Goal: Task Accomplishment & Management: Complete application form

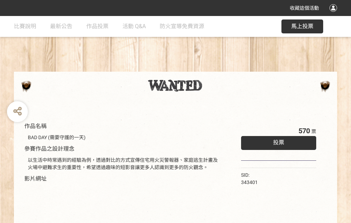
click at [335, 15] on div "收藏這個活動" at bounding box center [175, 8] width 351 height 16
click at [218, 69] on div "作品名稱 BAD DAY (需要守護的一天) 參賽作品之設計理念 以生活中時常遇到的經驗為例，透過對比的方式宣傳住宅用火災警報器、家庭逃生計畫及火場中避難求生…" at bounding box center [175, 162] width 351 height 293
click at [277, 141] on span "投票" at bounding box center [278, 142] width 11 height 7
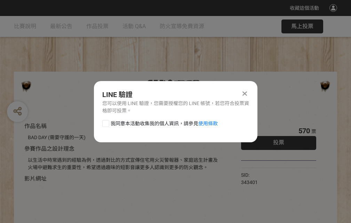
click at [105, 122] on div at bounding box center [105, 123] width 7 height 7
checkbox input "true"
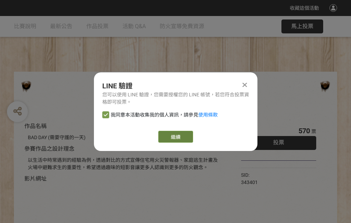
click at [175, 137] on link "繼續" at bounding box center [175, 137] width 35 height 12
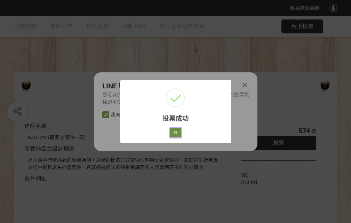
click at [174, 132] on button "好" at bounding box center [175, 133] width 11 height 10
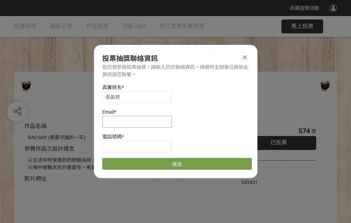
click at [139, 122] on input at bounding box center [137, 122] width 70 height 12
type input "[EMAIL_ADDRESS][DOMAIN_NAME]"
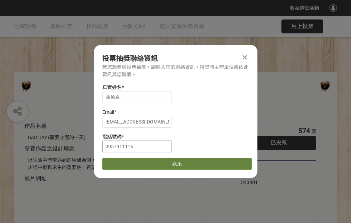
type input "0957911116"
click at [122, 162] on button "送出" at bounding box center [177, 164] width 150 height 12
